Goal: Information Seeking & Learning: Learn about a topic

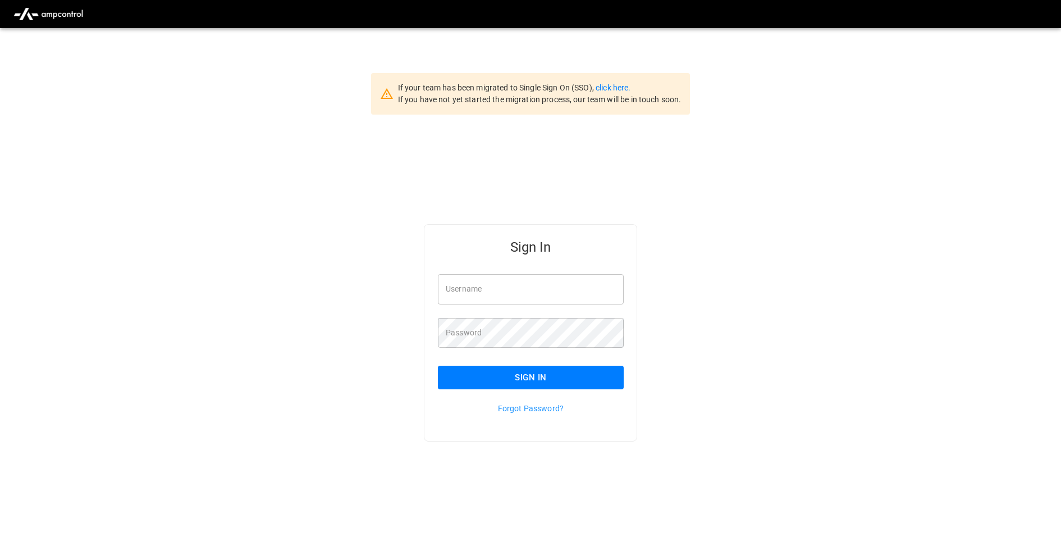
type input "**********"
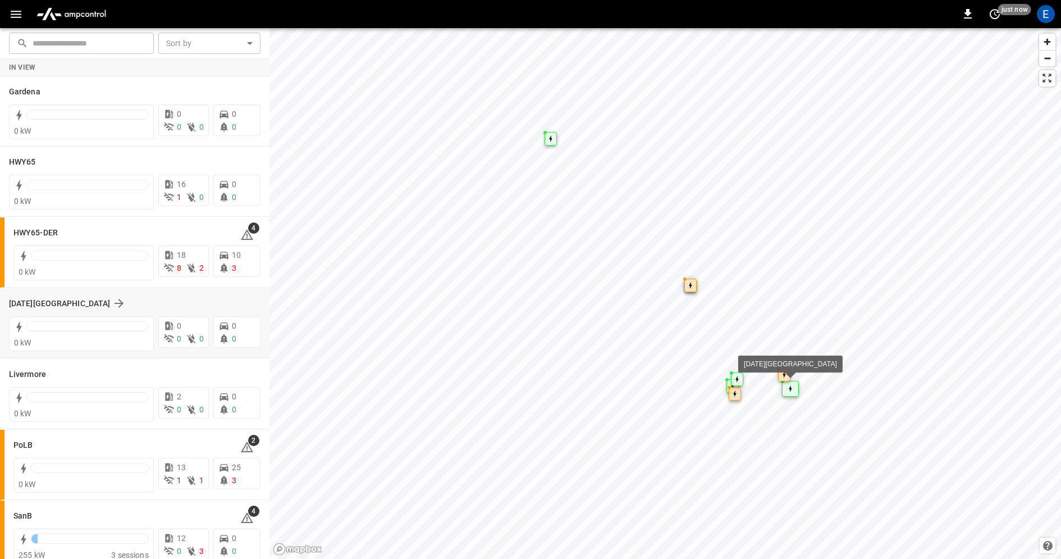
click at [179, 307] on div "Karma Center" at bounding box center [128, 302] width 238 height 13
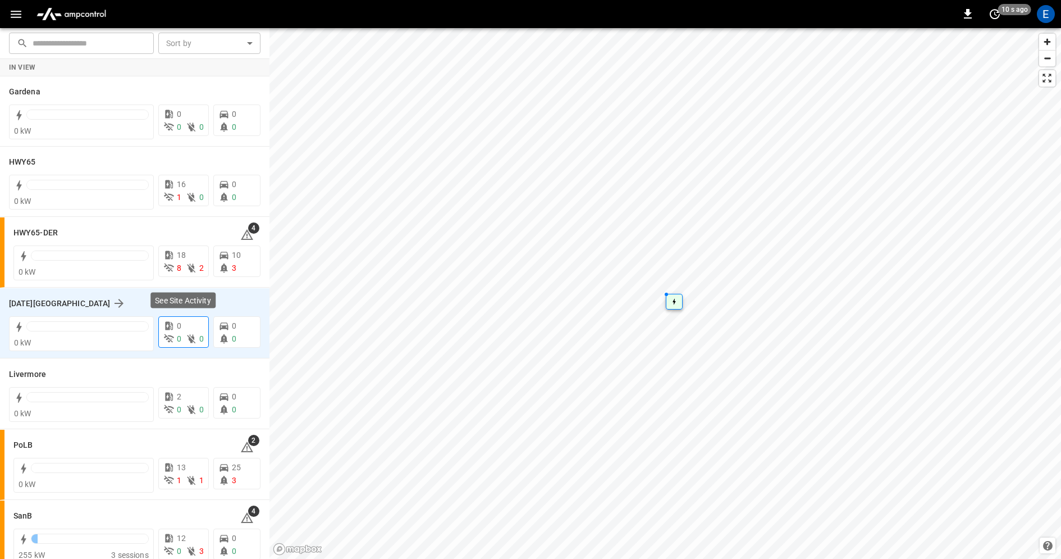
click at [176, 328] on div "0" at bounding box center [183, 326] width 40 height 12
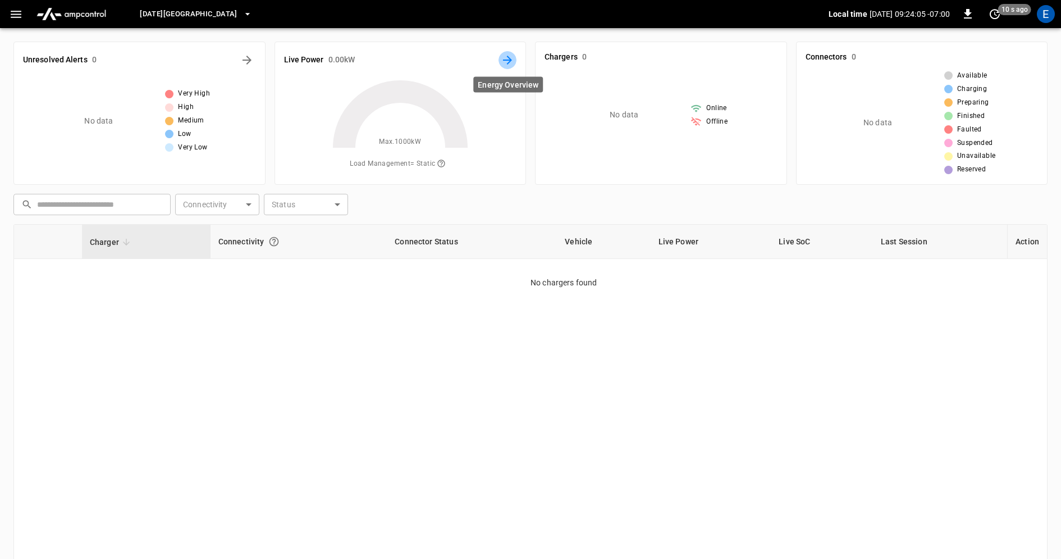
click at [506, 61] on icon "Energy Overview" at bounding box center [507, 59] width 13 height 13
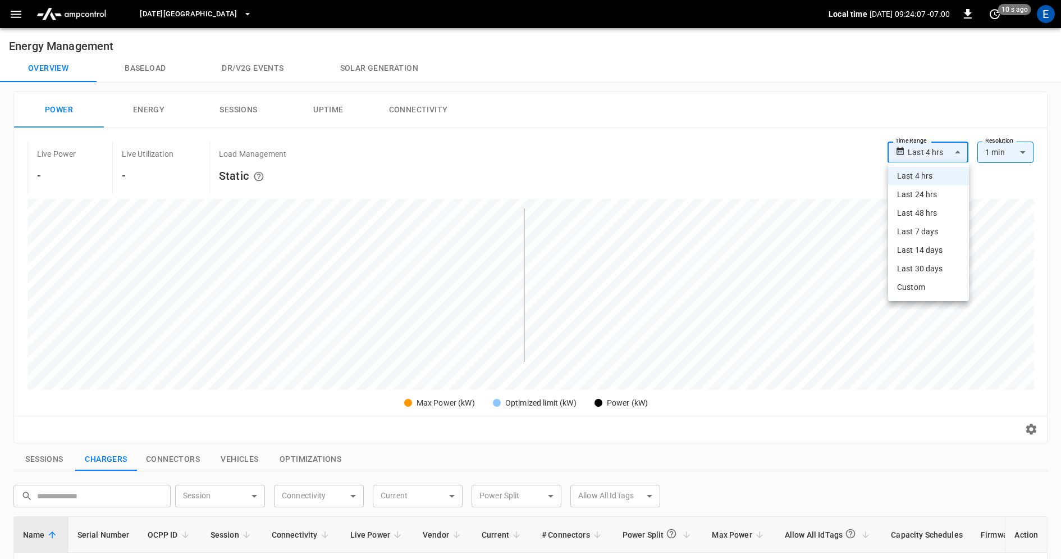
click at [953, 157] on body "**********" at bounding box center [530, 473] width 1061 height 947
click at [928, 250] on li "Last 14 days" at bounding box center [928, 250] width 81 height 19
type input "**********"
type input "***"
click at [939, 153] on body "**********" at bounding box center [530, 473] width 1061 height 947
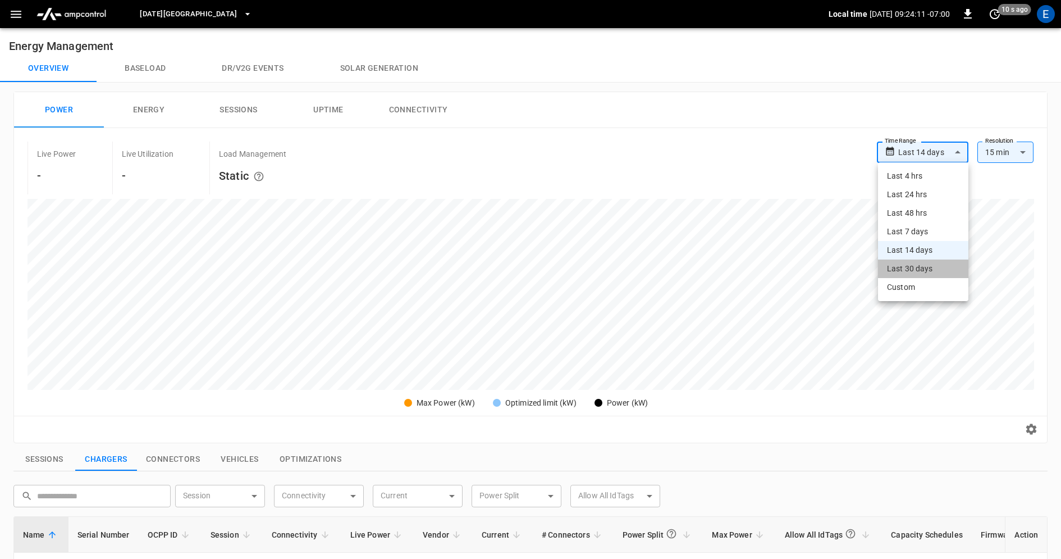
click at [921, 266] on li "Last 30 days" at bounding box center [923, 268] width 90 height 19
type input "**********"
type input "**"
click at [928, 154] on body "**********" at bounding box center [530, 473] width 1061 height 947
click at [792, 154] on div at bounding box center [530, 279] width 1061 height 559
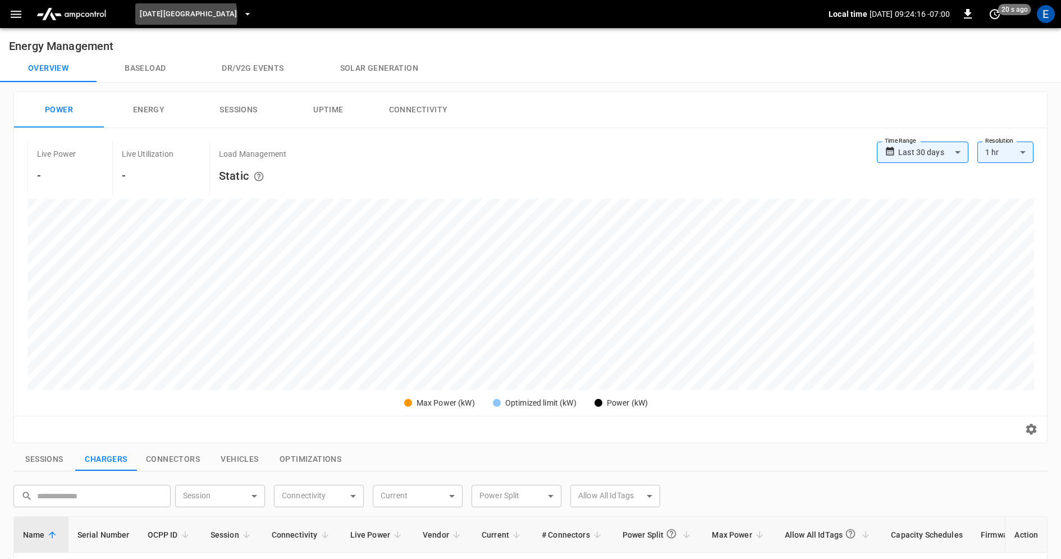
click at [185, 16] on span "Karma Center" at bounding box center [189, 14] width 98 height 13
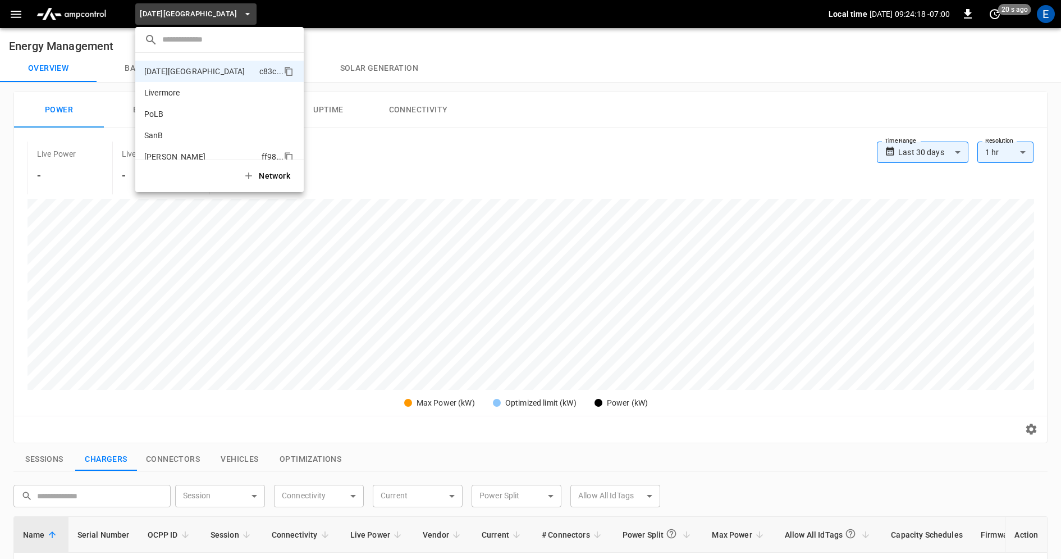
scroll to position [94, 0]
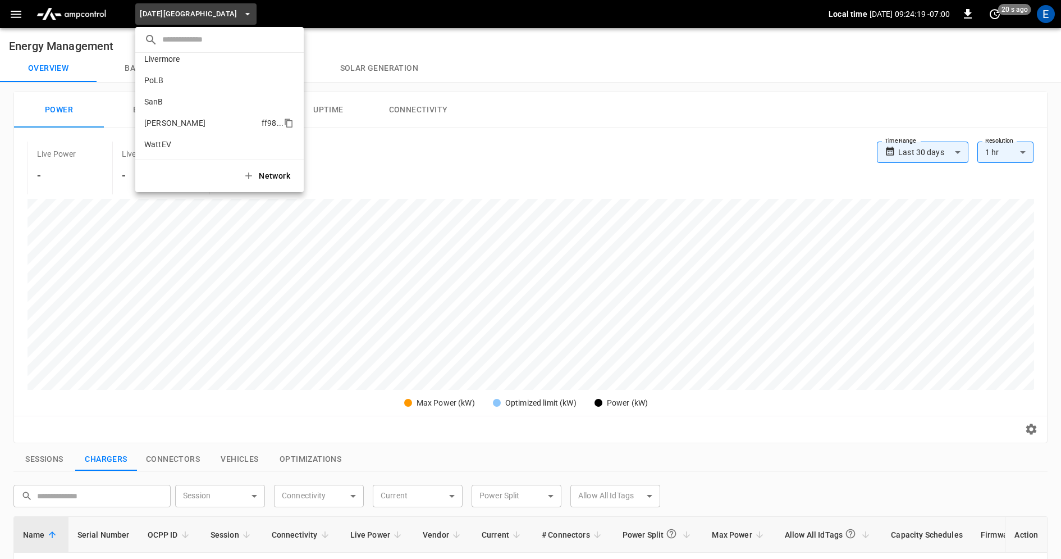
click at [209, 118] on li "Vernon ff98 ..." at bounding box center [219, 122] width 168 height 21
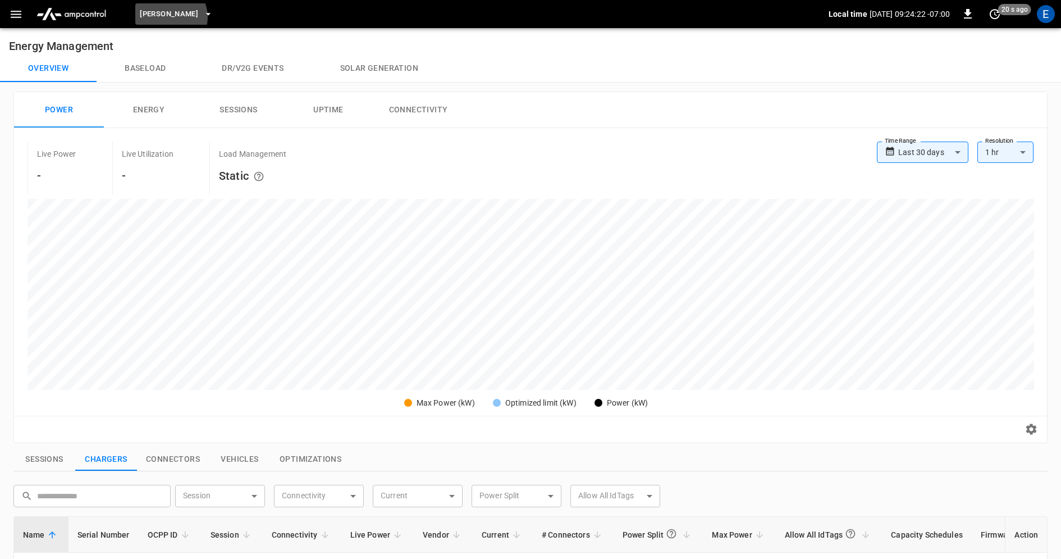
click at [170, 17] on span "Vernon" at bounding box center [169, 14] width 58 height 13
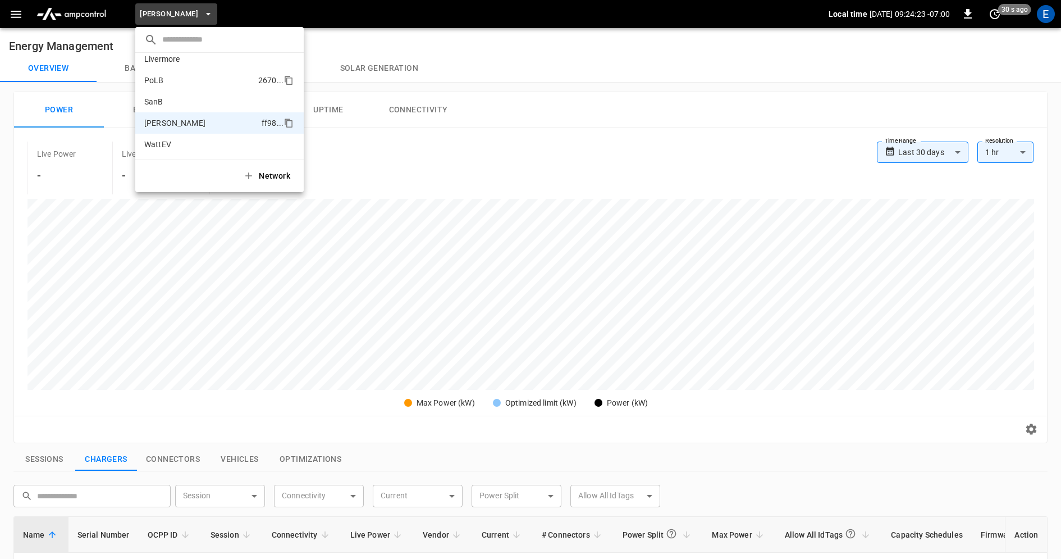
click at [182, 80] on li "PoLB 2670 ..." at bounding box center [219, 80] width 168 height 21
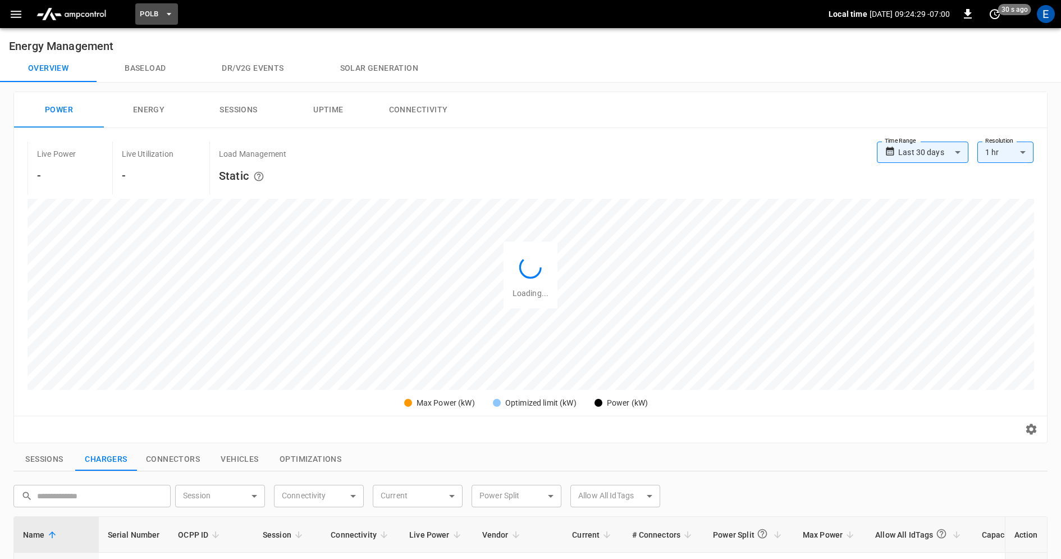
click at [163, 16] on button "PoLB" at bounding box center [156, 14] width 43 height 22
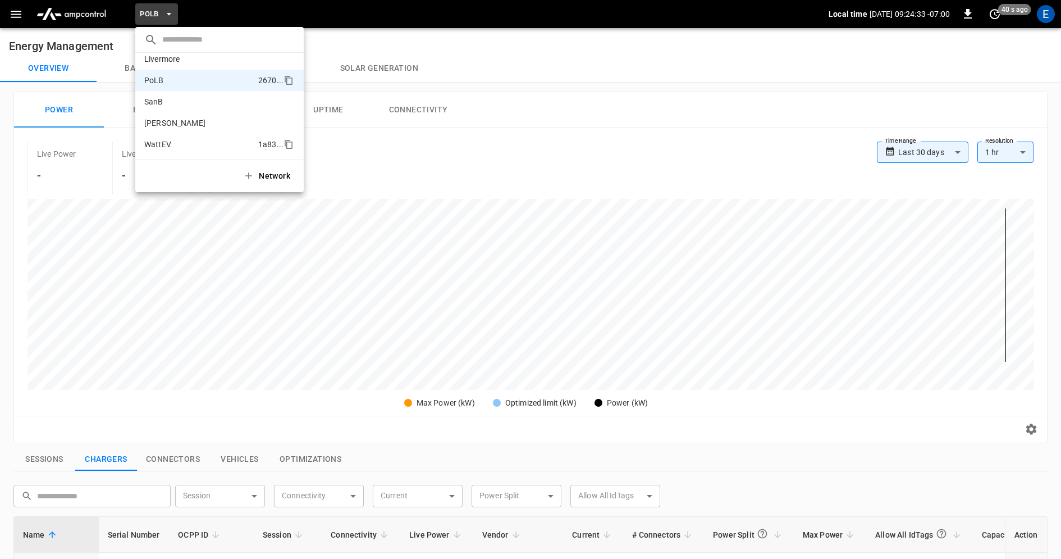
click at [183, 147] on li "WattEV 1a83 ..." at bounding box center [219, 144] width 168 height 21
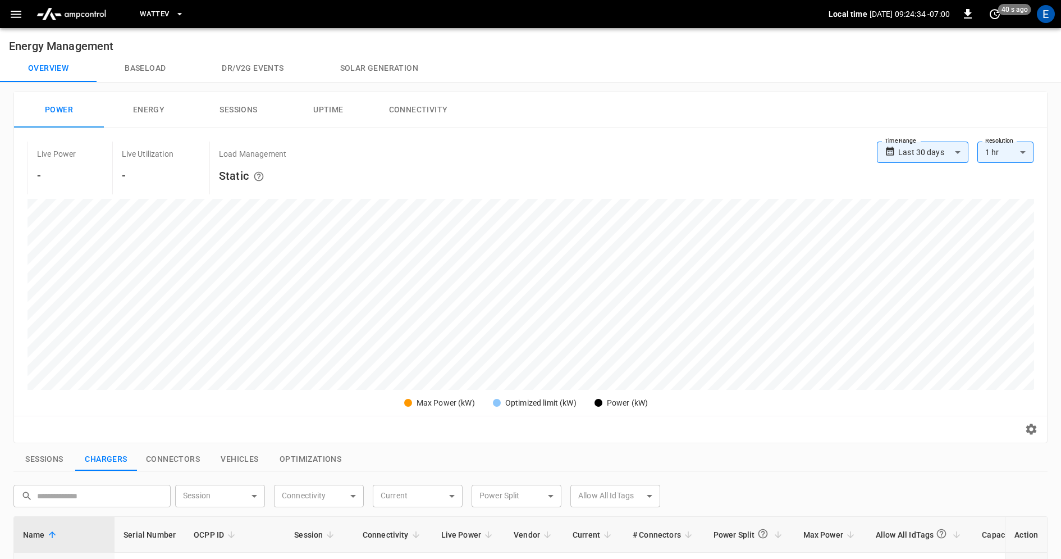
click at [173, 13] on button "WattEV" at bounding box center [161, 14] width 53 height 22
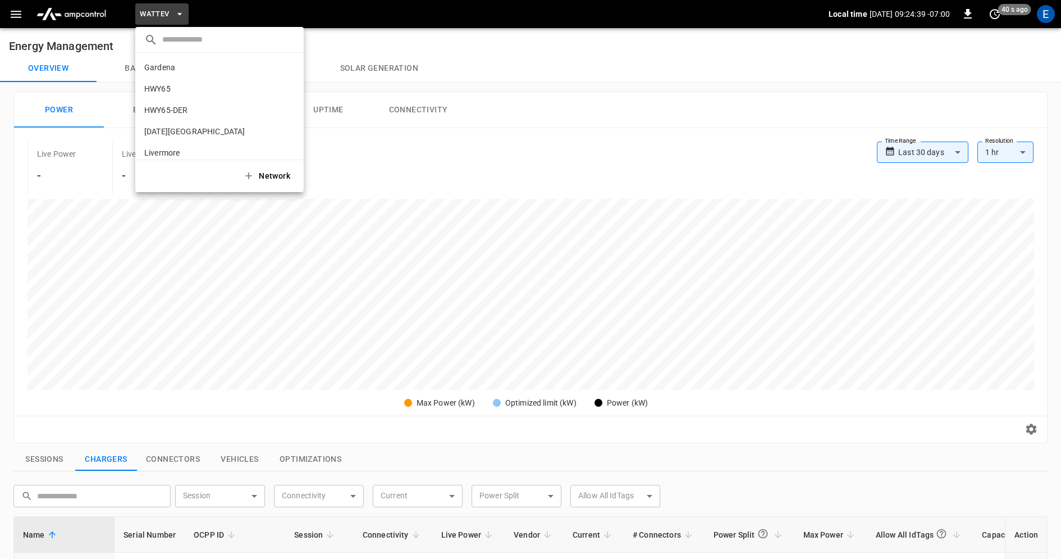
scroll to position [0, 0]
click at [194, 70] on li "Gardena 0b5e ..." at bounding box center [219, 67] width 168 height 21
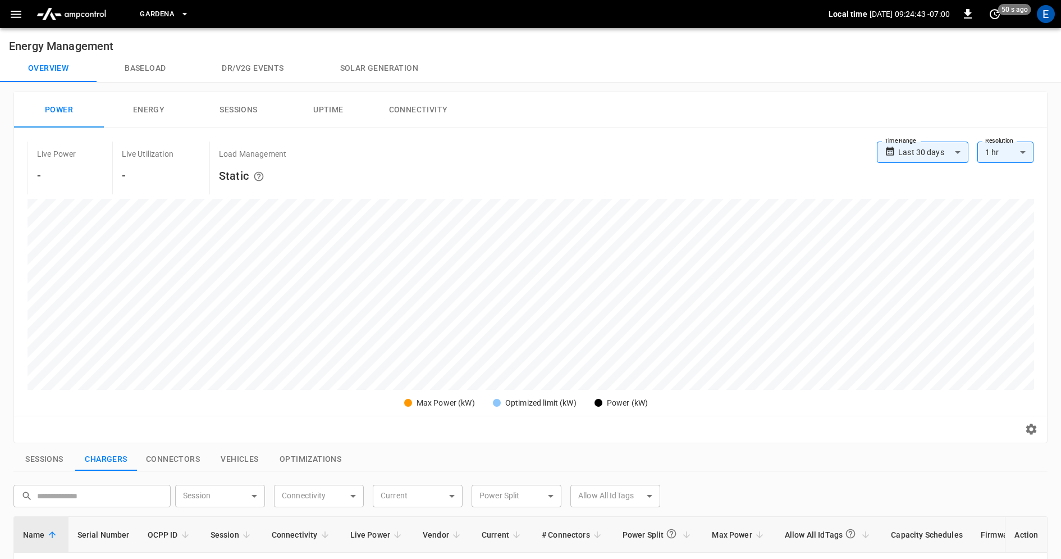
click at [174, 13] on span "Gardena" at bounding box center [157, 14] width 35 height 13
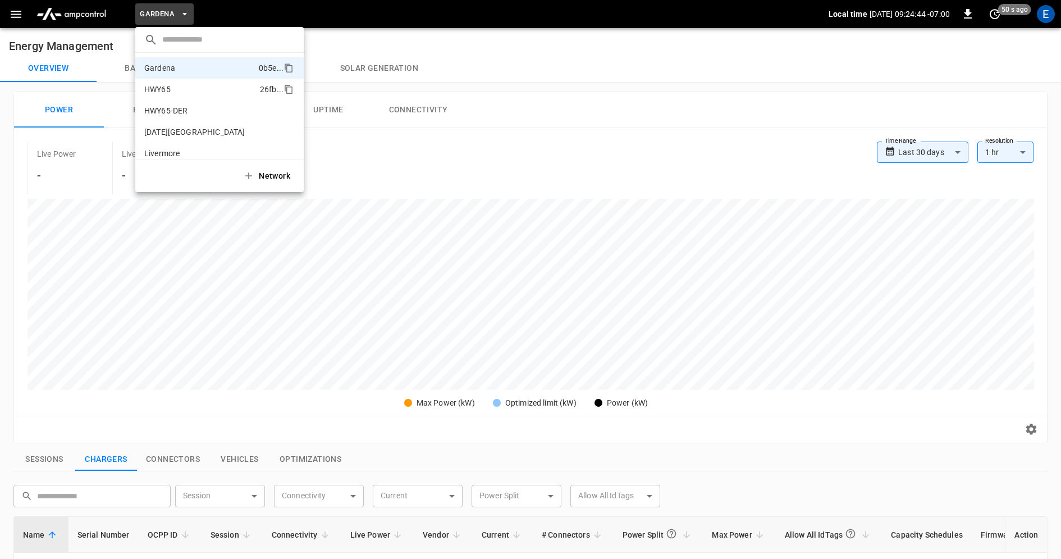
click at [180, 92] on li "HWY65 26fb ..." at bounding box center [219, 89] width 168 height 21
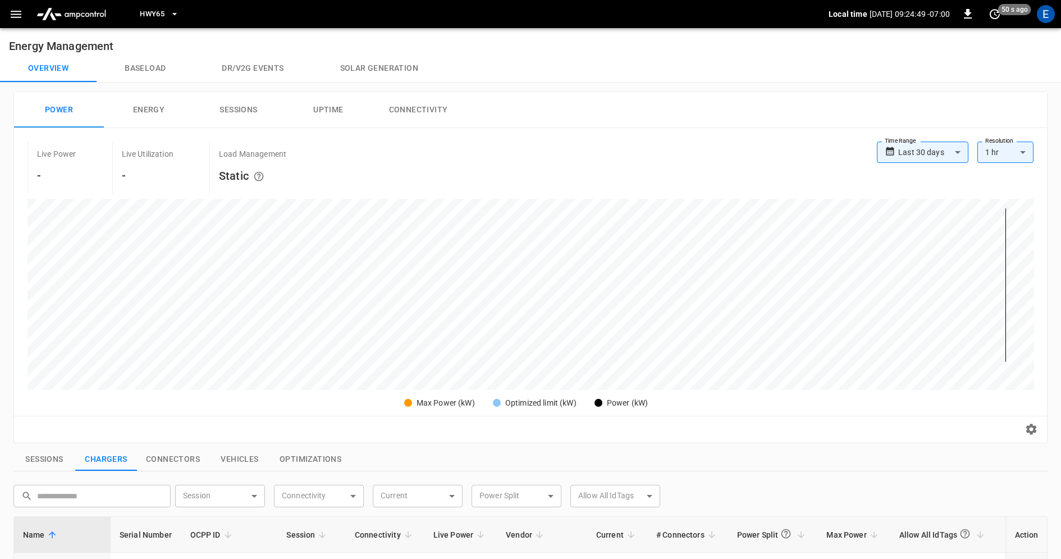
click at [171, 13] on icon "button" at bounding box center [174, 13] width 11 height 11
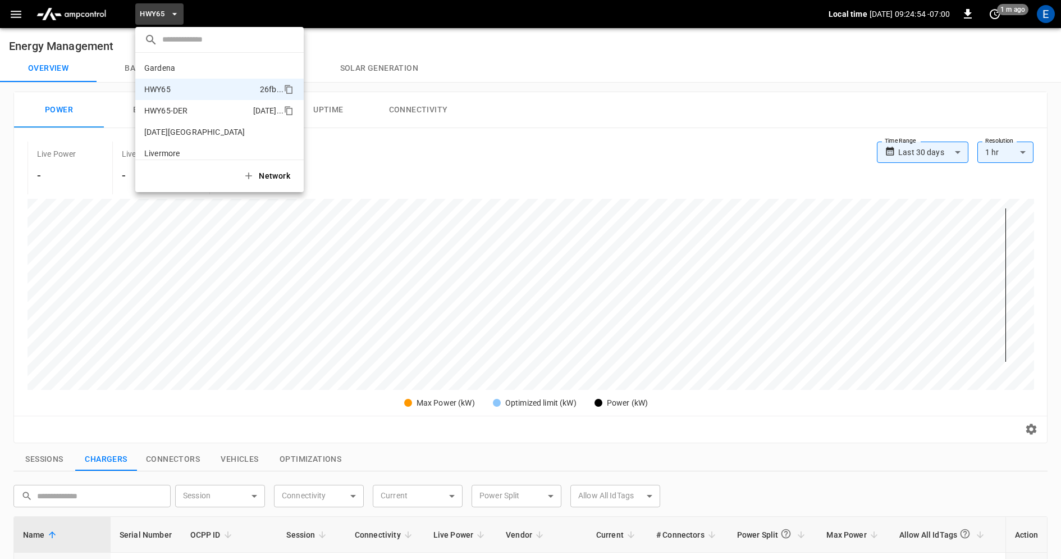
click at [198, 111] on li "HWY65-DER 6feb ..." at bounding box center [219, 110] width 168 height 21
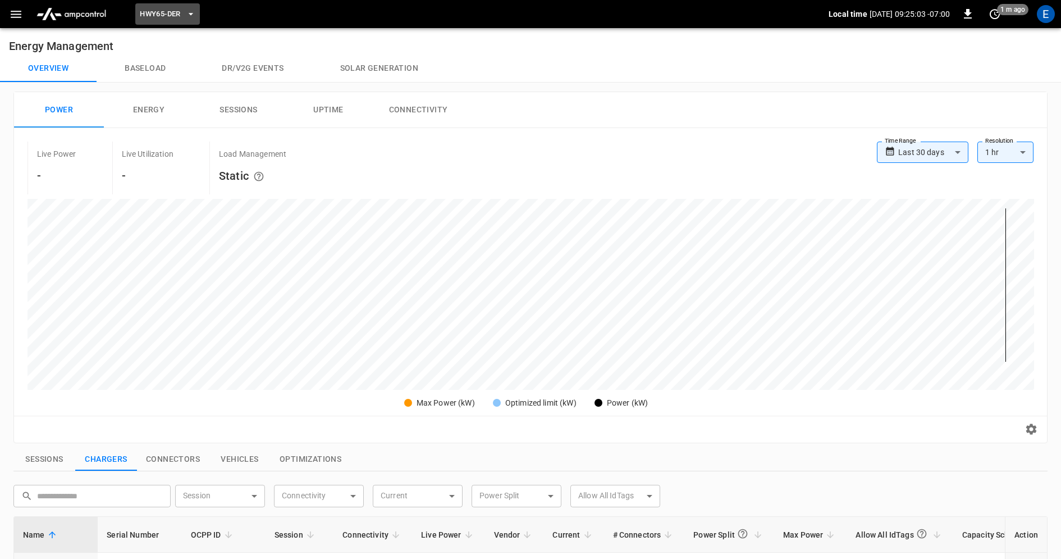
click at [185, 22] on button "HWY65-DER" at bounding box center [167, 14] width 64 height 22
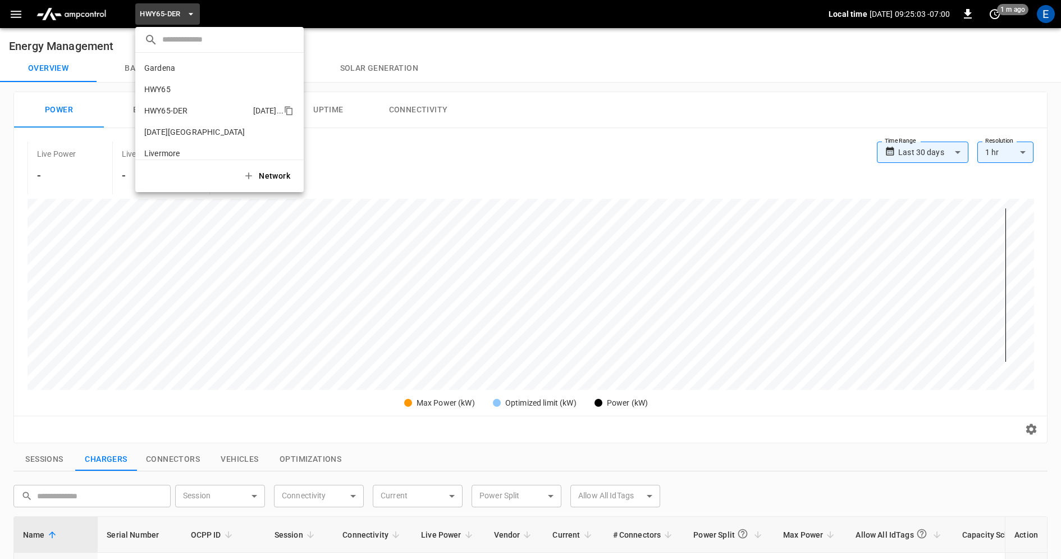
scroll to position [39, 0]
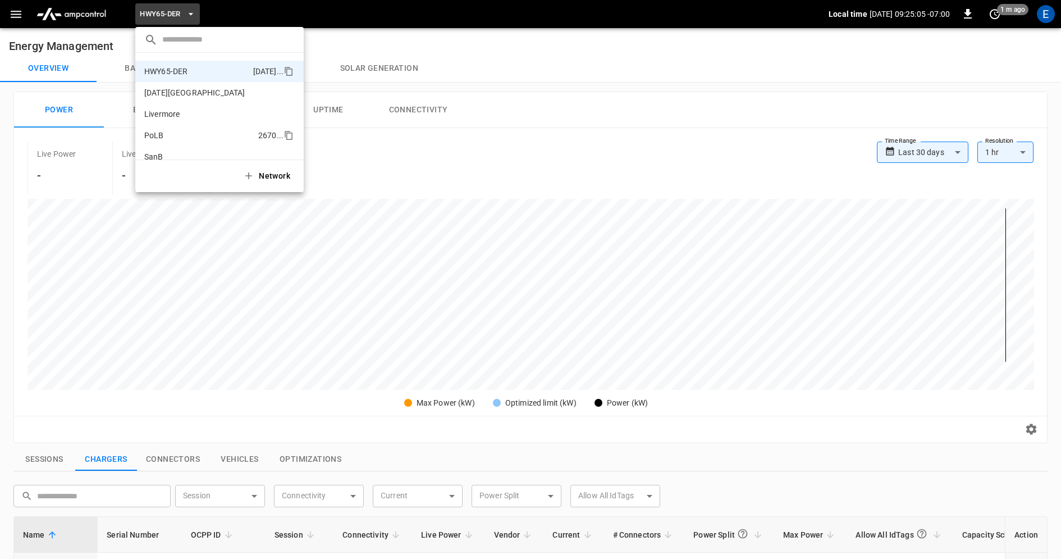
click at [198, 136] on li "PoLB 2670 ..." at bounding box center [219, 135] width 168 height 21
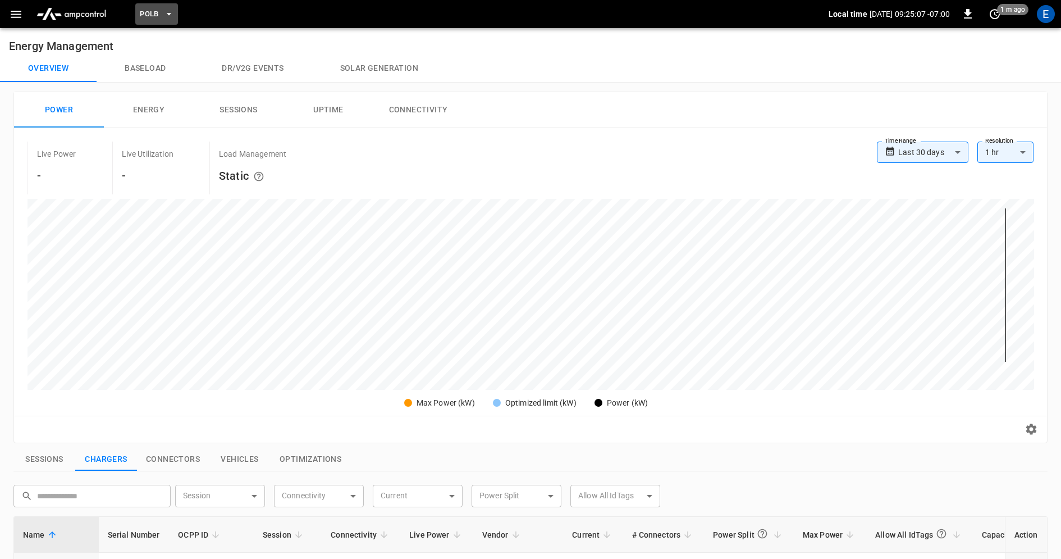
click at [165, 14] on icon "button" at bounding box center [168, 13] width 11 height 11
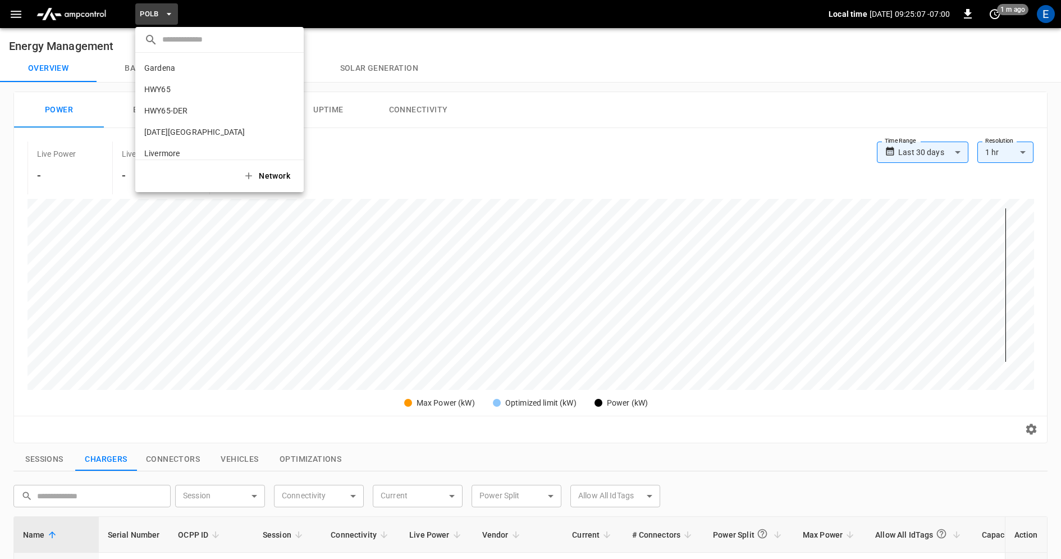
scroll to position [94, 0]
click at [190, 107] on li "SanB 5792 ..." at bounding box center [219, 101] width 168 height 21
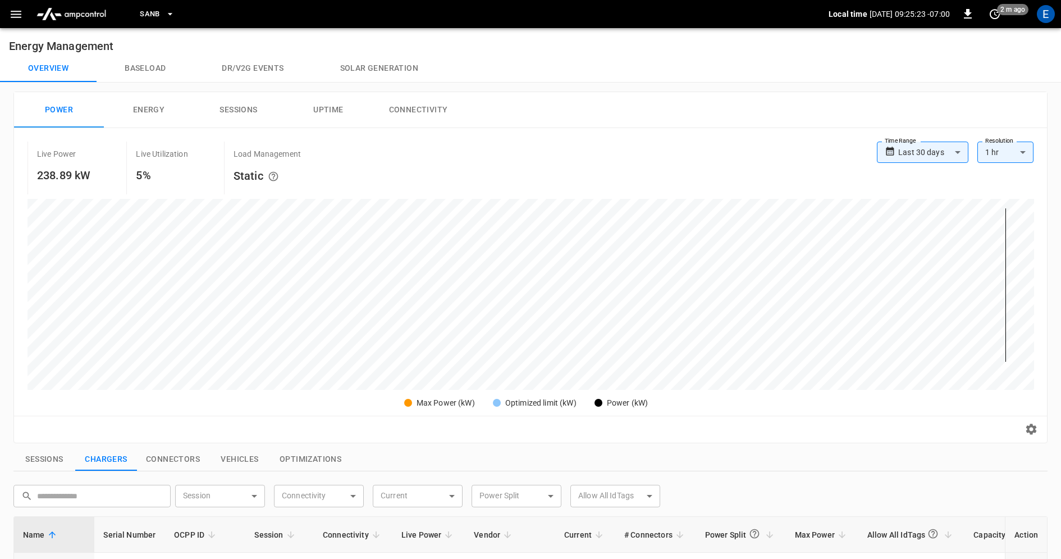
click at [165, 21] on button "SanB" at bounding box center [157, 14] width 44 height 22
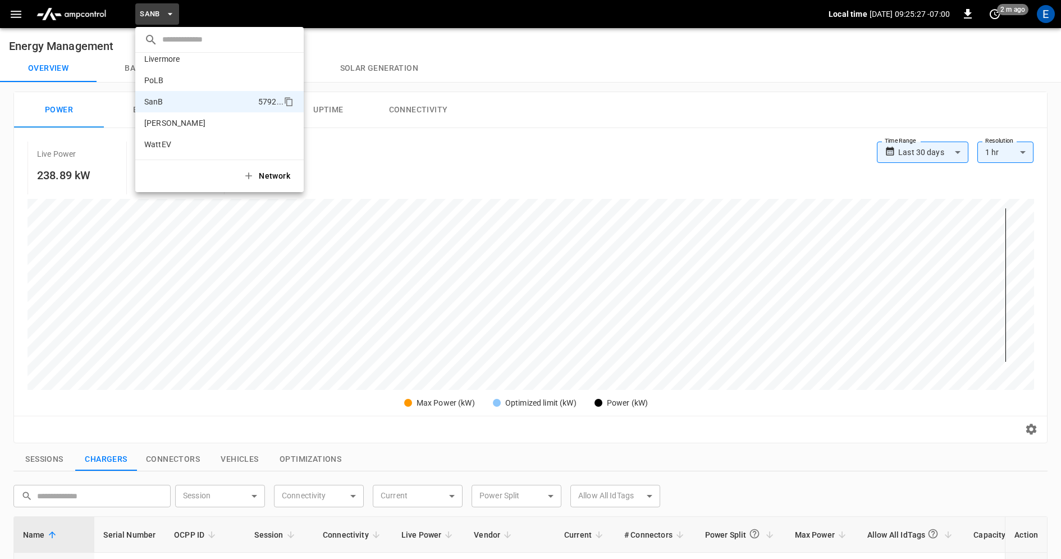
click at [481, 68] on div at bounding box center [530, 279] width 1061 height 559
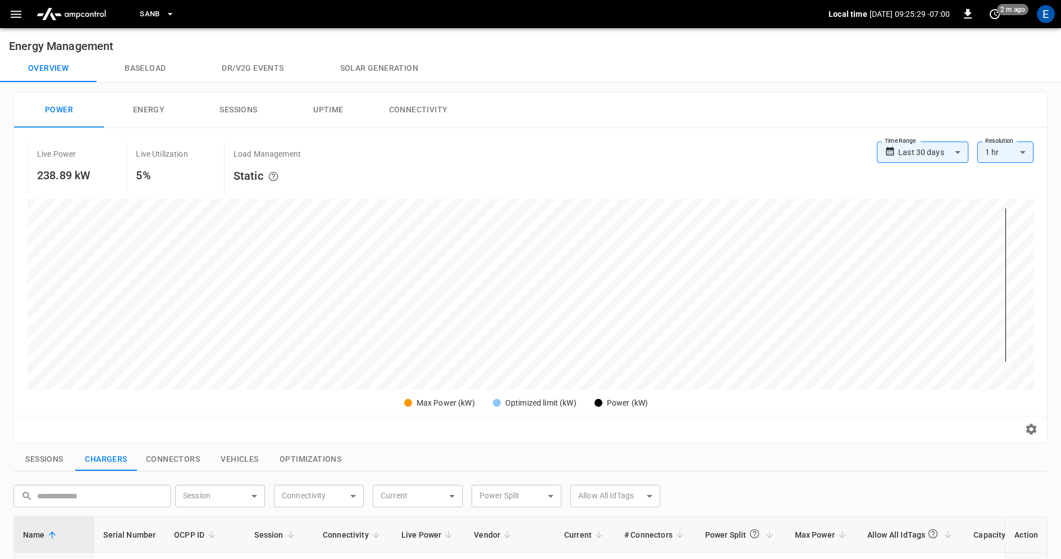
click at [1055, 12] on div "E" at bounding box center [1045, 13] width 21 height 21
click at [1043, 17] on div "E" at bounding box center [1046, 14] width 18 height 18
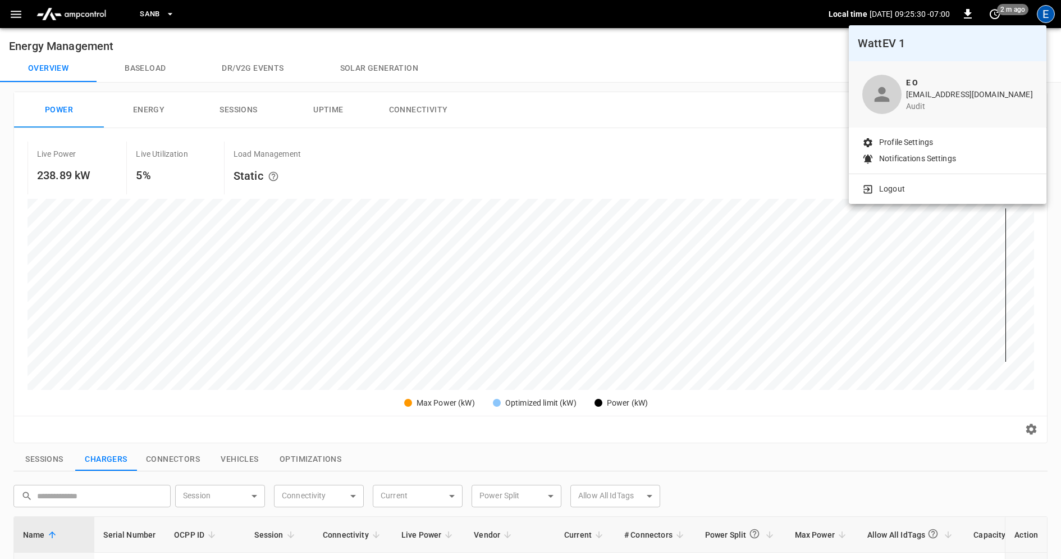
click at [898, 186] on p "Logout" at bounding box center [892, 189] width 26 height 12
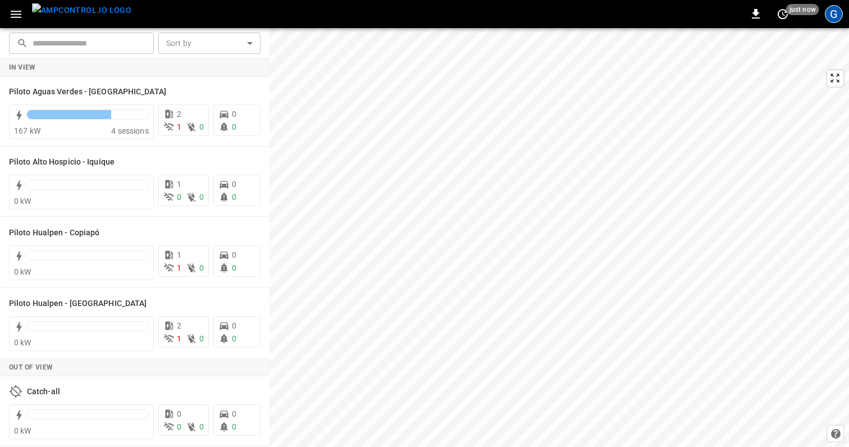
click at [830, 12] on div "G" at bounding box center [834, 14] width 18 height 18
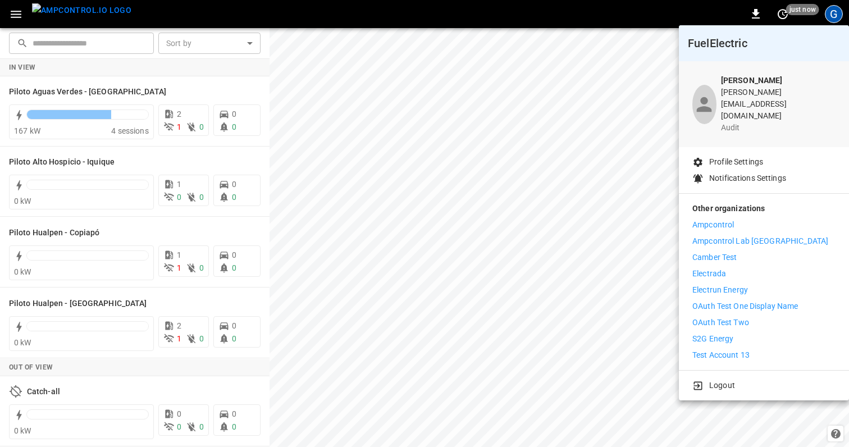
click at [741, 268] on li "Electrada" at bounding box center [763, 274] width 143 height 12
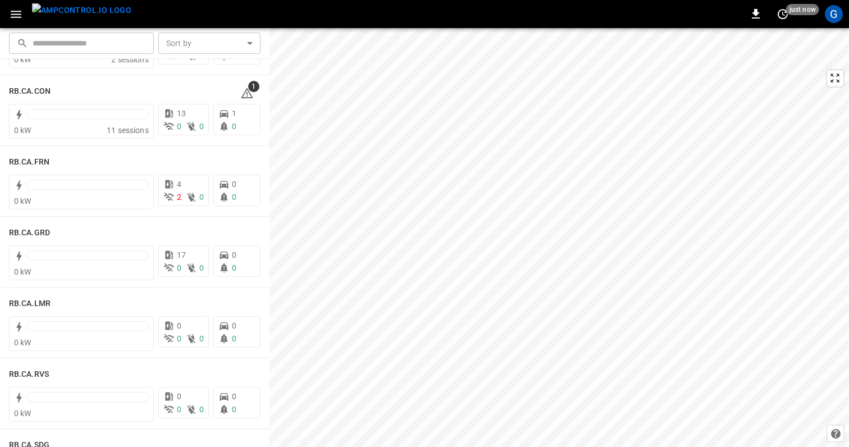
scroll to position [1487, 0]
click at [144, 88] on div "RB.CA.CON" at bounding box center [118, 89] width 218 height 13
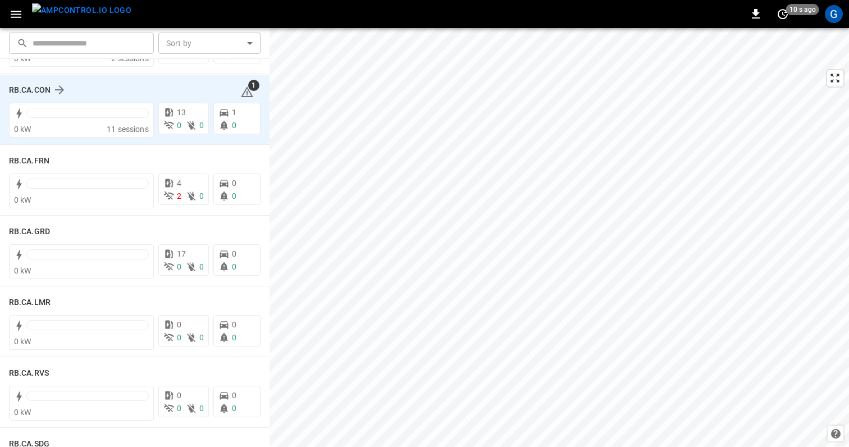
scroll to position [0, 0]
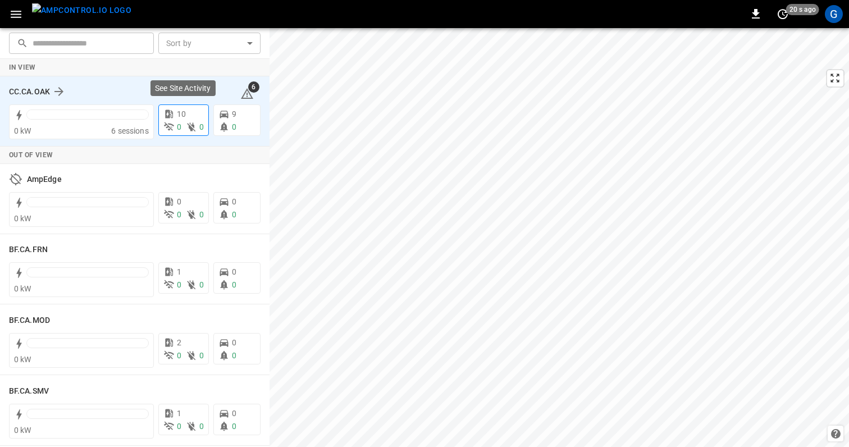
click at [179, 125] on span "0" at bounding box center [179, 126] width 4 height 9
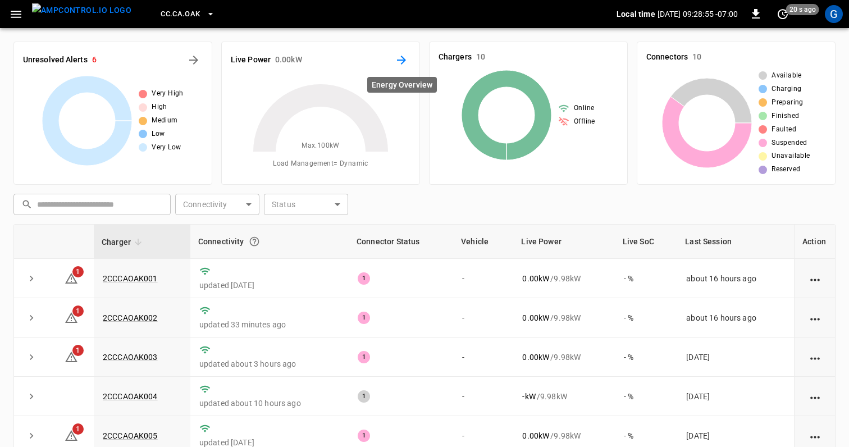
click at [403, 57] on icon "Energy Overview" at bounding box center [401, 59] width 13 height 13
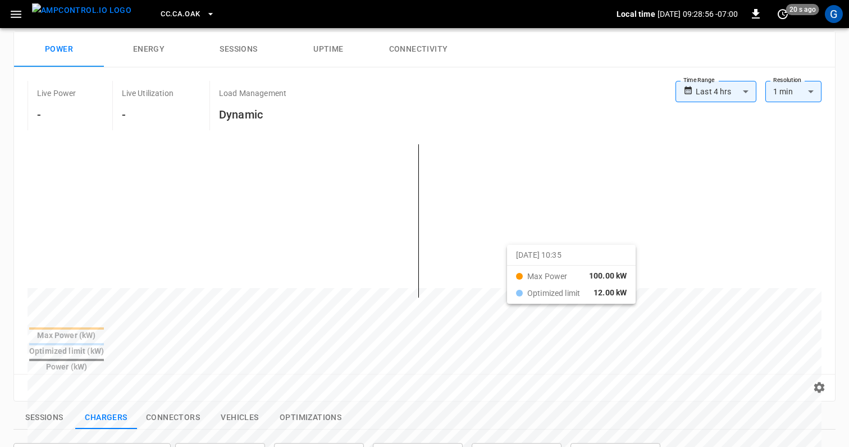
scroll to position [80, 0]
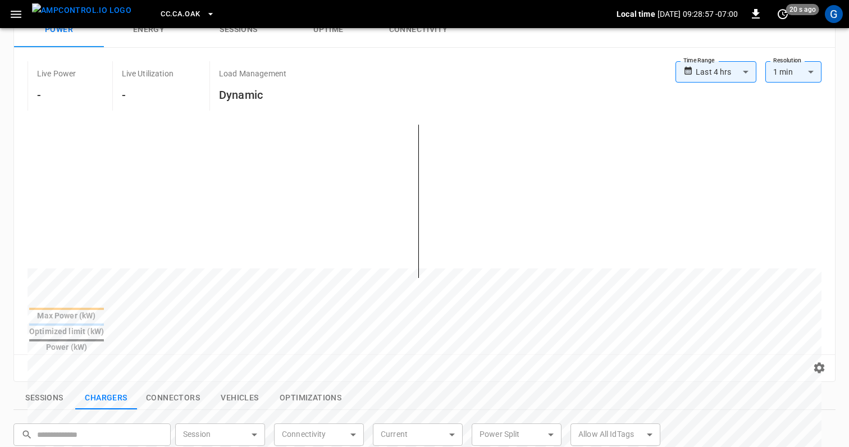
click at [736, 72] on body "**********" at bounding box center [424, 364] width 849 height 888
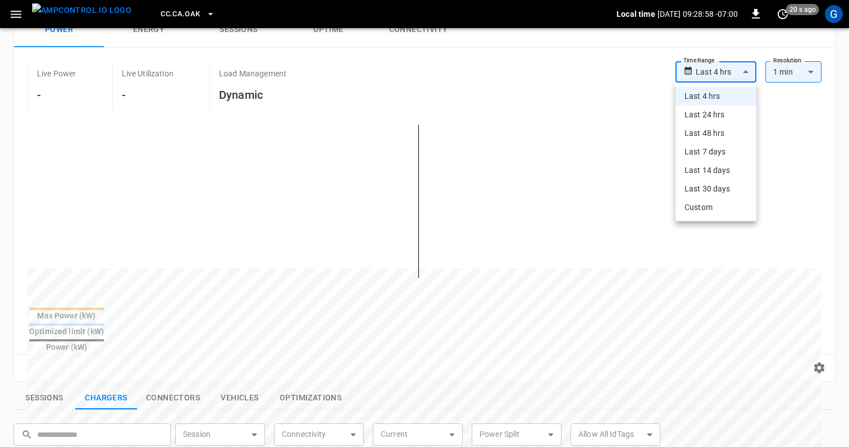
click at [711, 189] on li "Last 30 days" at bounding box center [715, 189] width 81 height 19
type input "**********"
type input "**"
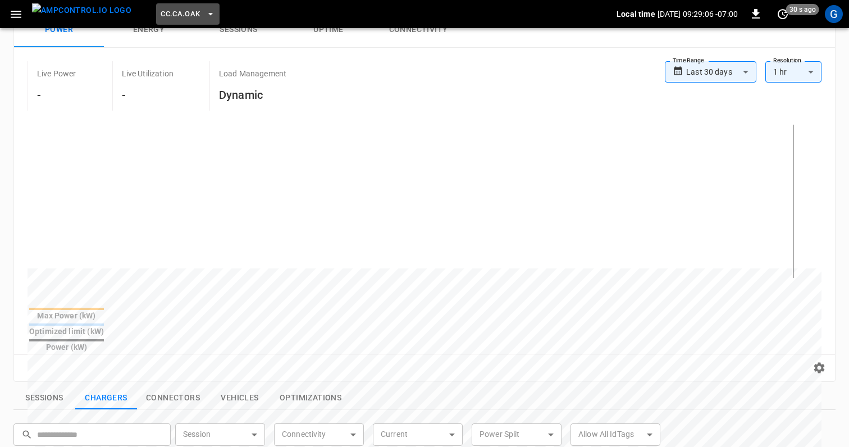
click at [167, 11] on span "CC.CA.OAK" at bounding box center [180, 14] width 39 height 13
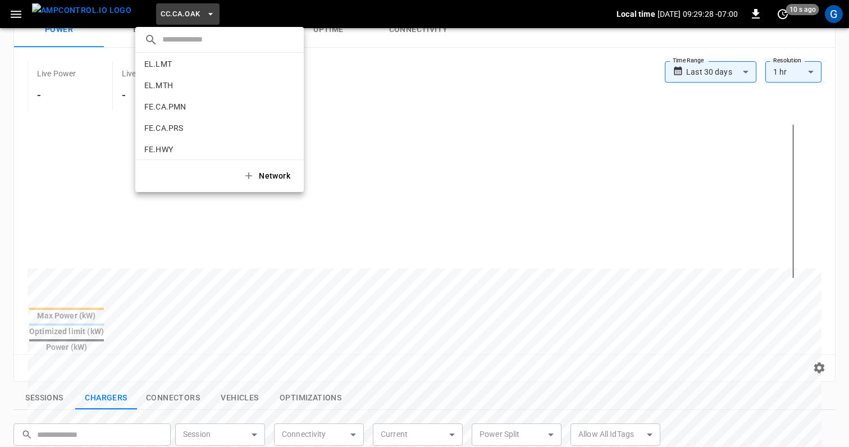
scroll to position [362, 0]
click at [17, 15] on div at bounding box center [424, 223] width 849 height 447
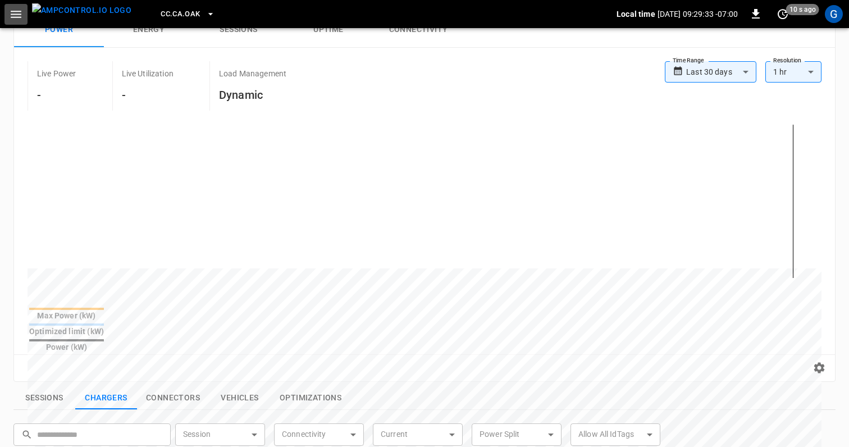
click at [17, 15] on icon "button" at bounding box center [16, 14] width 14 height 14
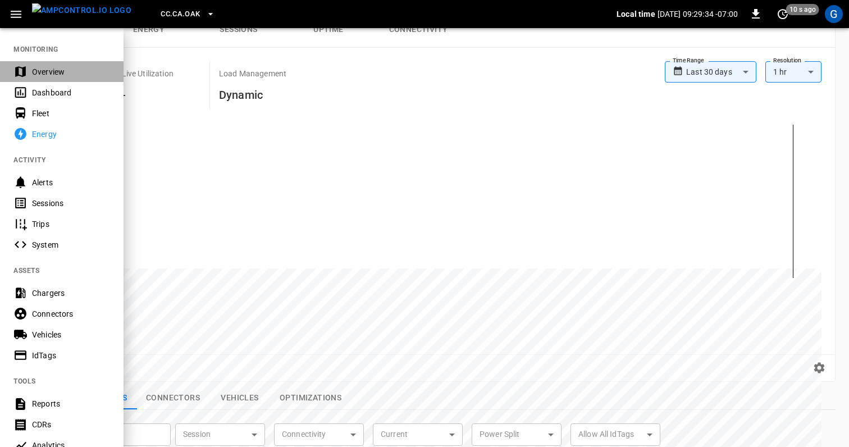
click at [50, 74] on div "Overview" at bounding box center [71, 71] width 78 height 11
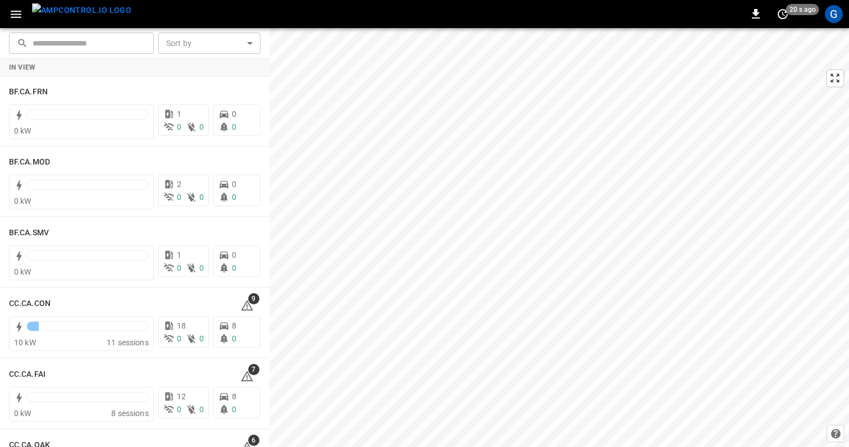
click at [508, 446] on html "0 20 s ago G ​ ​ Sort by ​ Sort by In View BF.CA.FRN 0 kW 1 0 0 0 0 BF.CA.MOD 0…" at bounding box center [424, 223] width 849 height 447
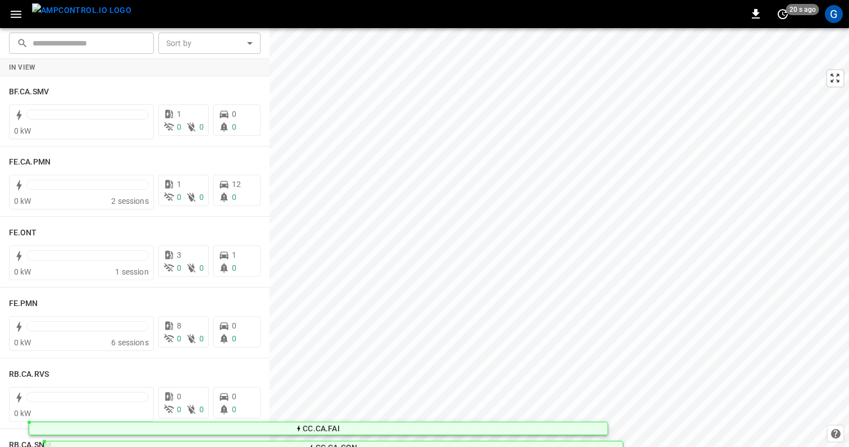
click at [344, 446] on html "0 20 s ago G ​ ​ Sort by ​ Sort by In View BF.CA.SMV 0 kW 1 0 0 0 0 FE.CA.PMN 0…" at bounding box center [424, 223] width 849 height 447
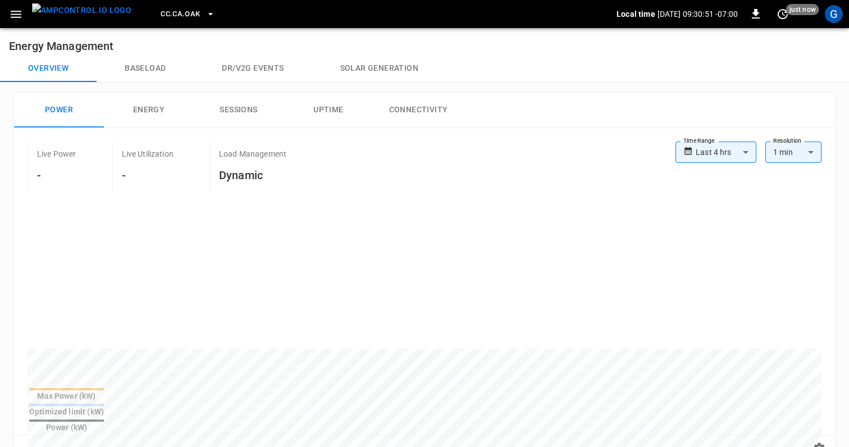
scroll to position [80, 0]
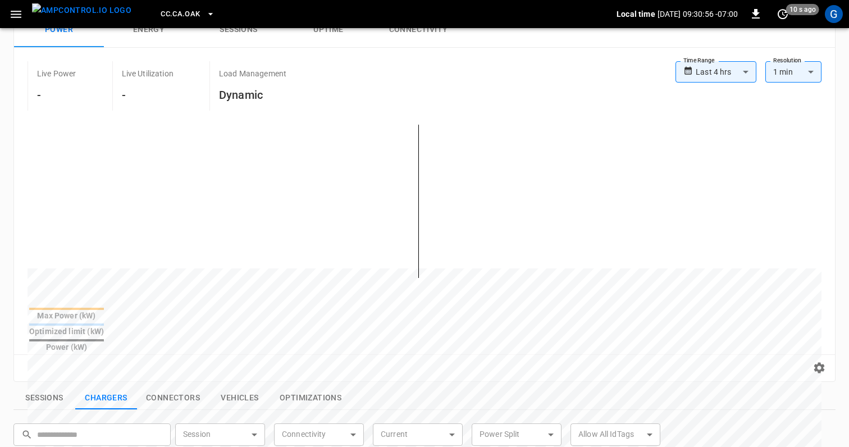
click at [9, 14] on icon "button" at bounding box center [16, 14] width 14 height 14
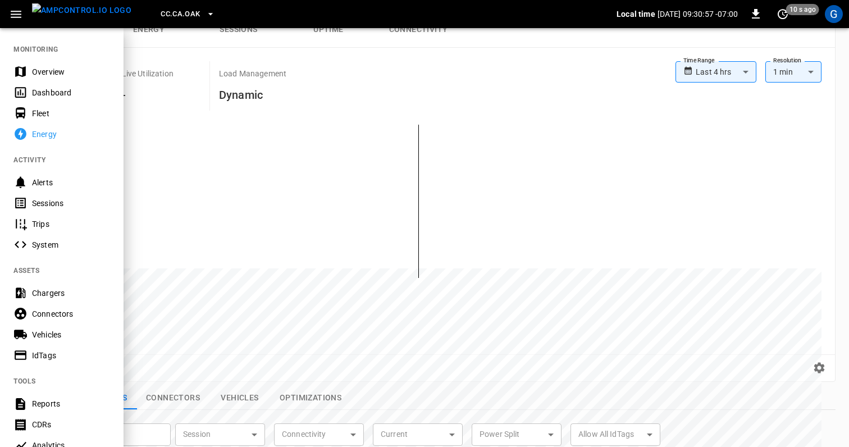
click at [61, 72] on div "Overview" at bounding box center [71, 71] width 78 height 11
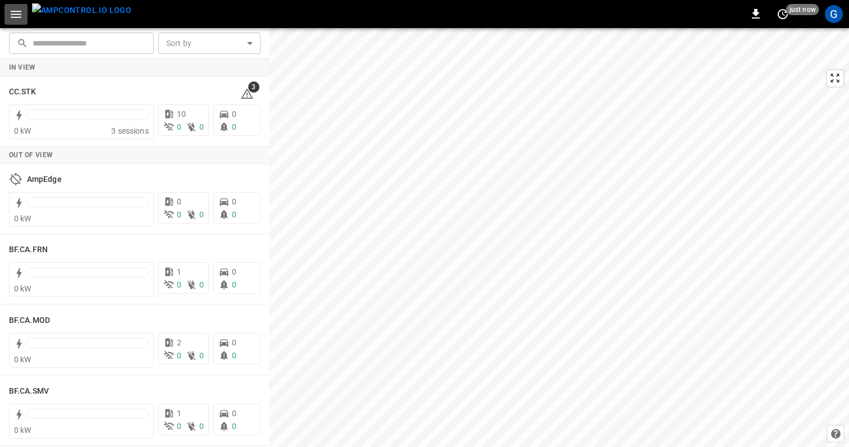
click at [17, 13] on icon "button" at bounding box center [16, 14] width 11 height 7
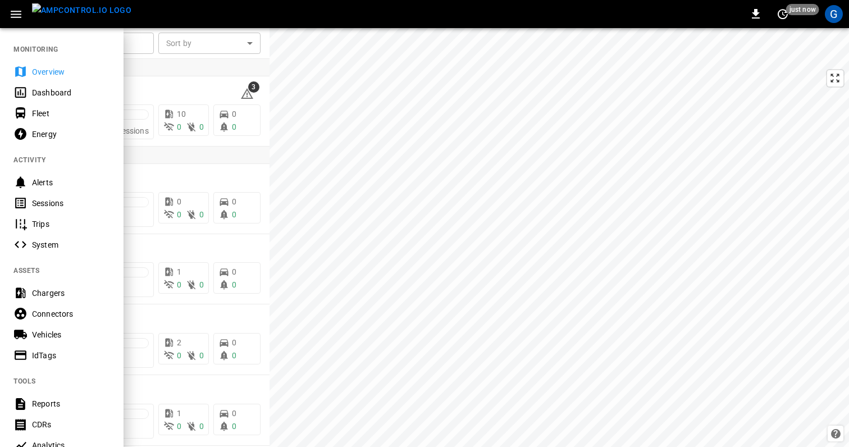
click at [60, 244] on div "System" at bounding box center [71, 244] width 78 height 11
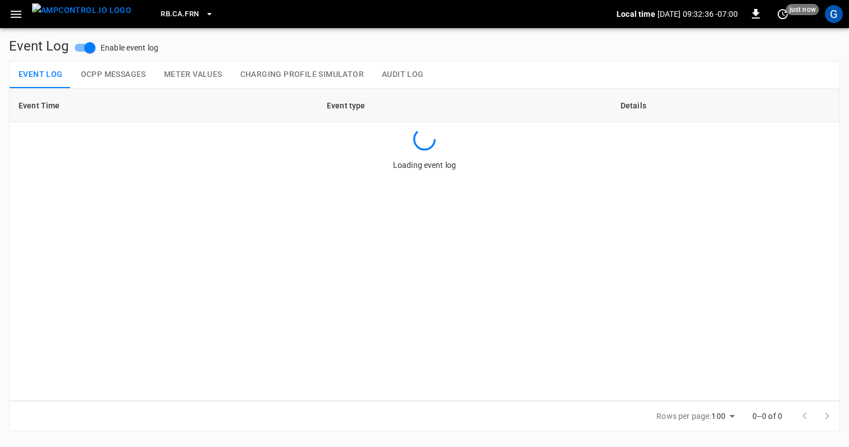
click at [418, 71] on button "Audit Log" at bounding box center [403, 74] width 60 height 27
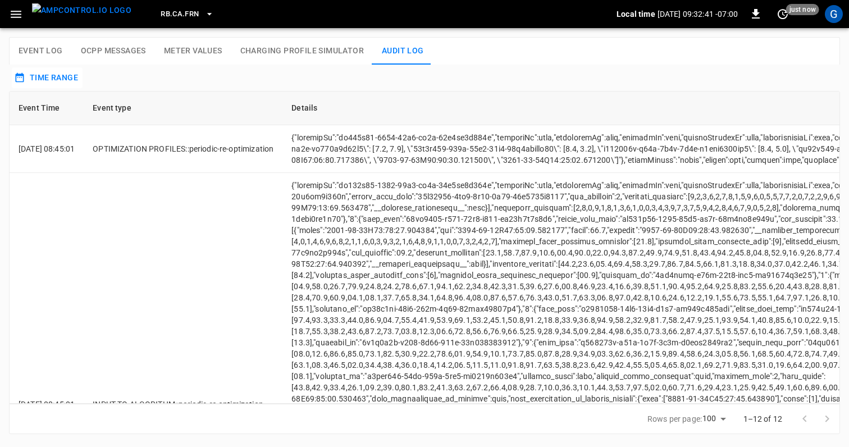
click at [180, 9] on button "RB.CA.FRN" at bounding box center [187, 14] width 62 height 22
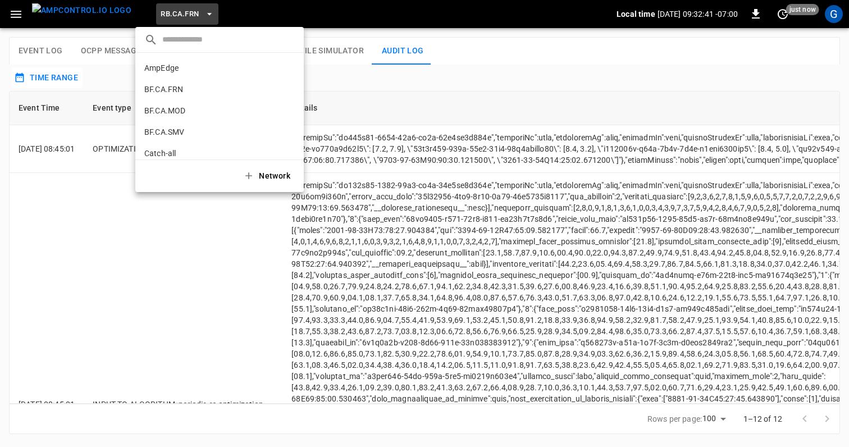
scroll to position [594, 0]
click at [176, 90] on p "RB.CA.GRD" at bounding box center [164, 92] width 41 height 11
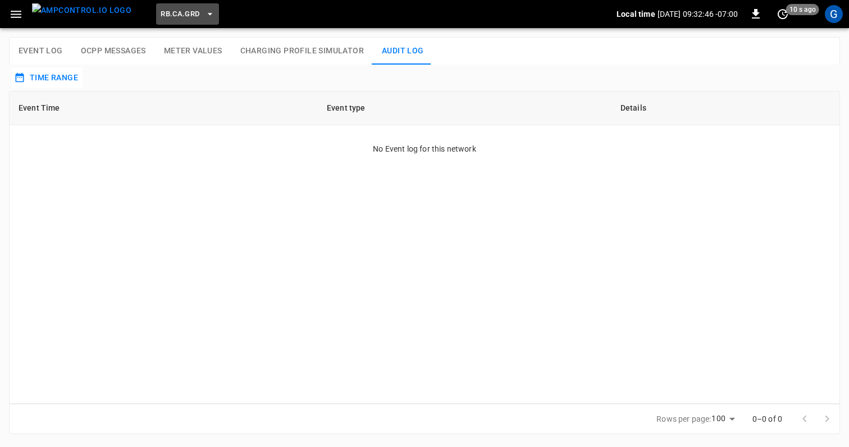
click at [174, 17] on span "RB.CA.GRD" at bounding box center [180, 14] width 39 height 13
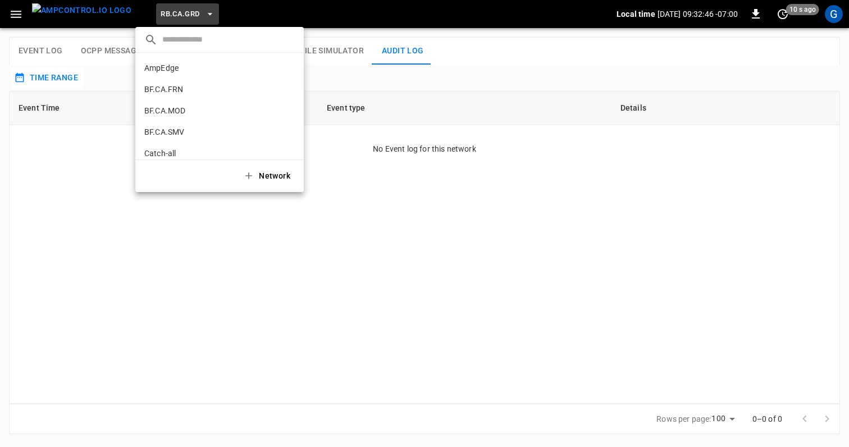
scroll to position [615, 0]
click at [83, 20] on div at bounding box center [424, 223] width 849 height 447
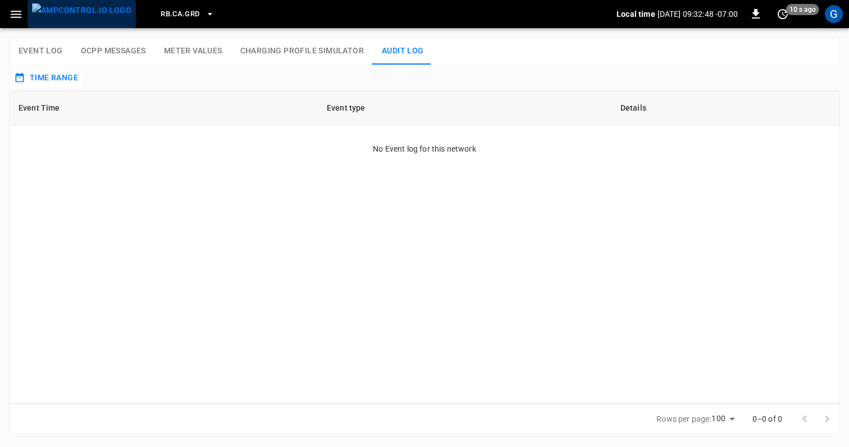
click at [83, 17] on img "menu" at bounding box center [81, 10] width 99 height 14
